Goal: Check status

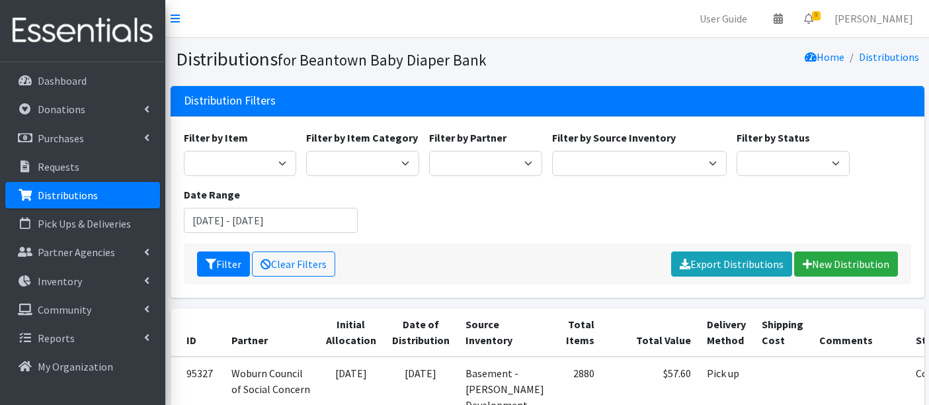
scroll to position [220, 0]
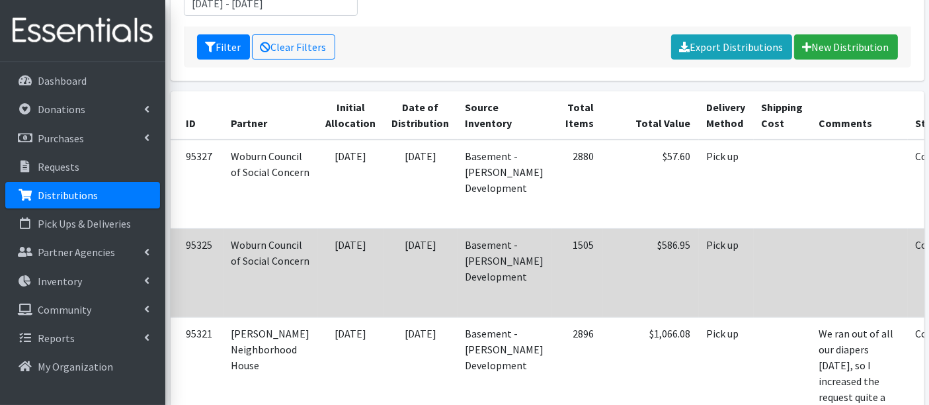
scroll to position [220, 0]
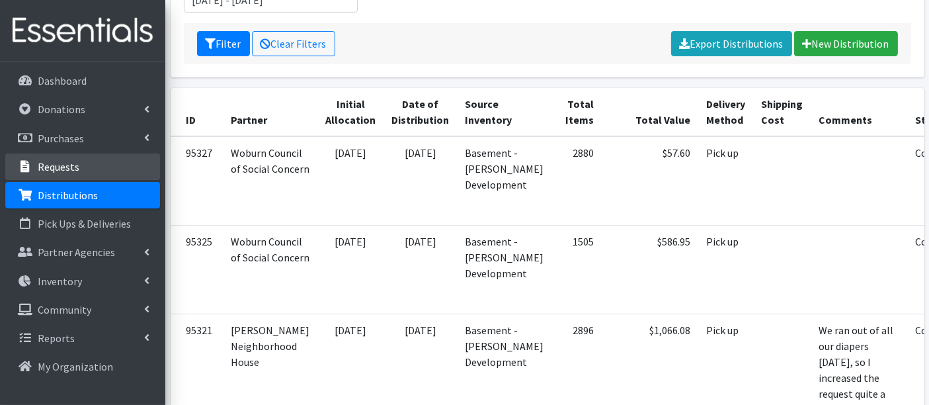
click at [66, 172] on p "Requests" at bounding box center [59, 166] width 42 height 13
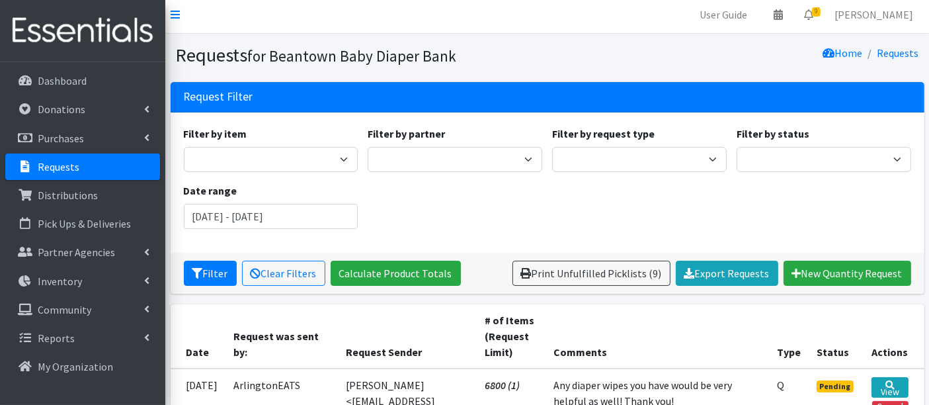
scroll to position [220, 0]
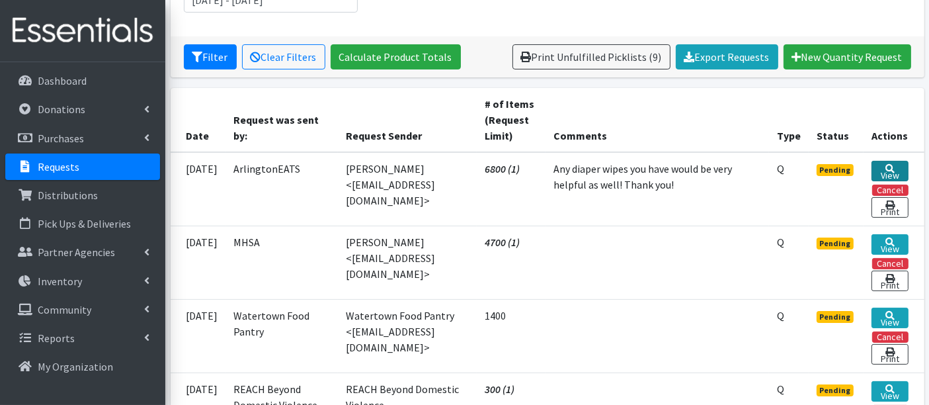
click at [887, 164] on icon at bounding box center [890, 168] width 9 height 9
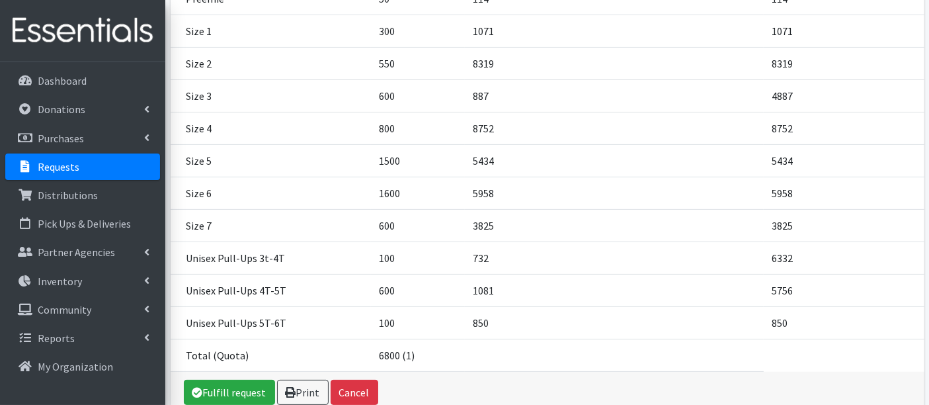
scroll to position [338, 0]
